Goal: Transaction & Acquisition: Purchase product/service

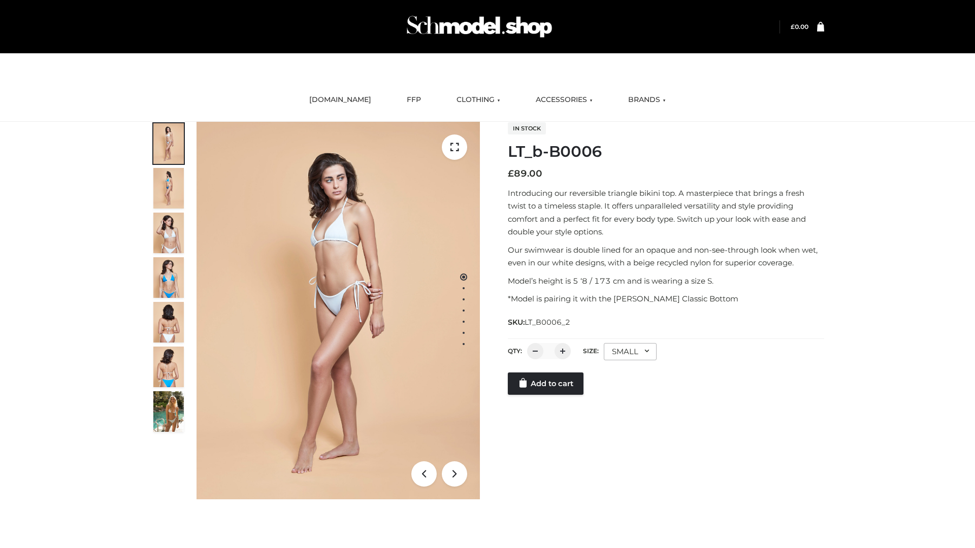
click at [546, 395] on link "Add to cart" at bounding box center [546, 384] width 76 height 22
